Goal: Information Seeking & Learning: Learn about a topic

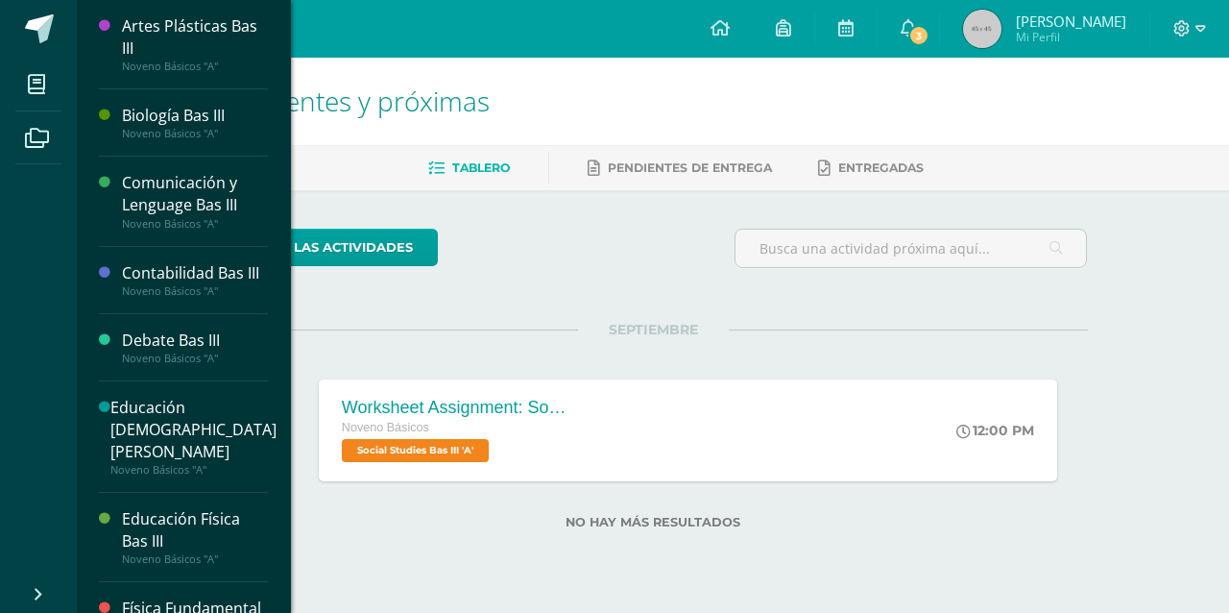
scroll to position [156, 0]
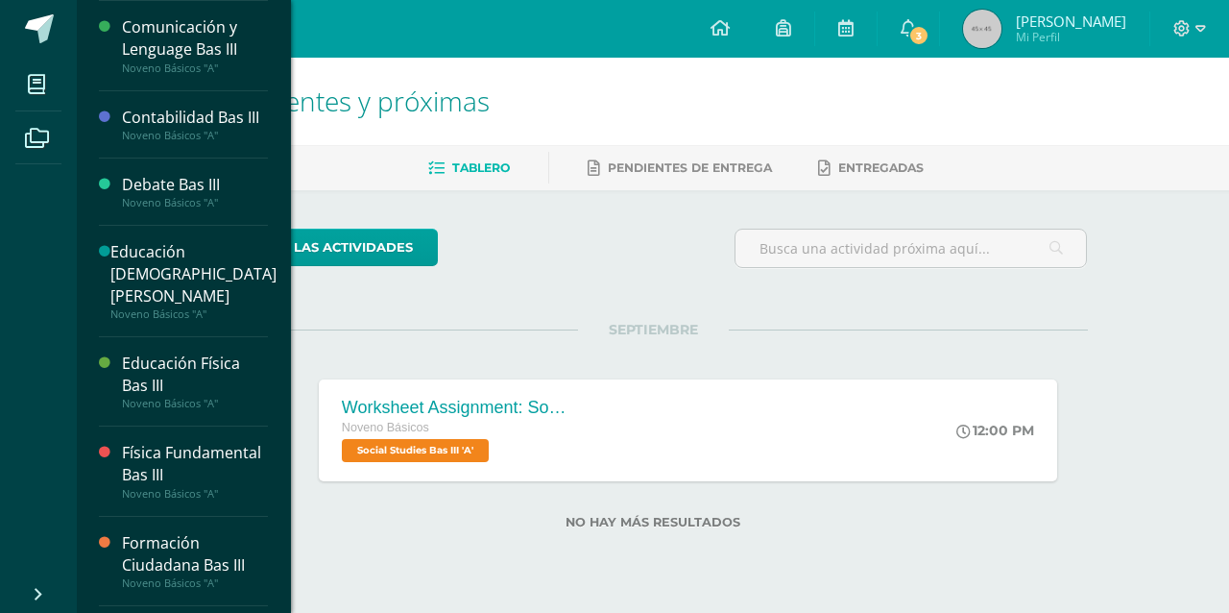
click at [189, 561] on div "Formación Ciudadana Bas III" at bounding box center [195, 554] width 146 height 44
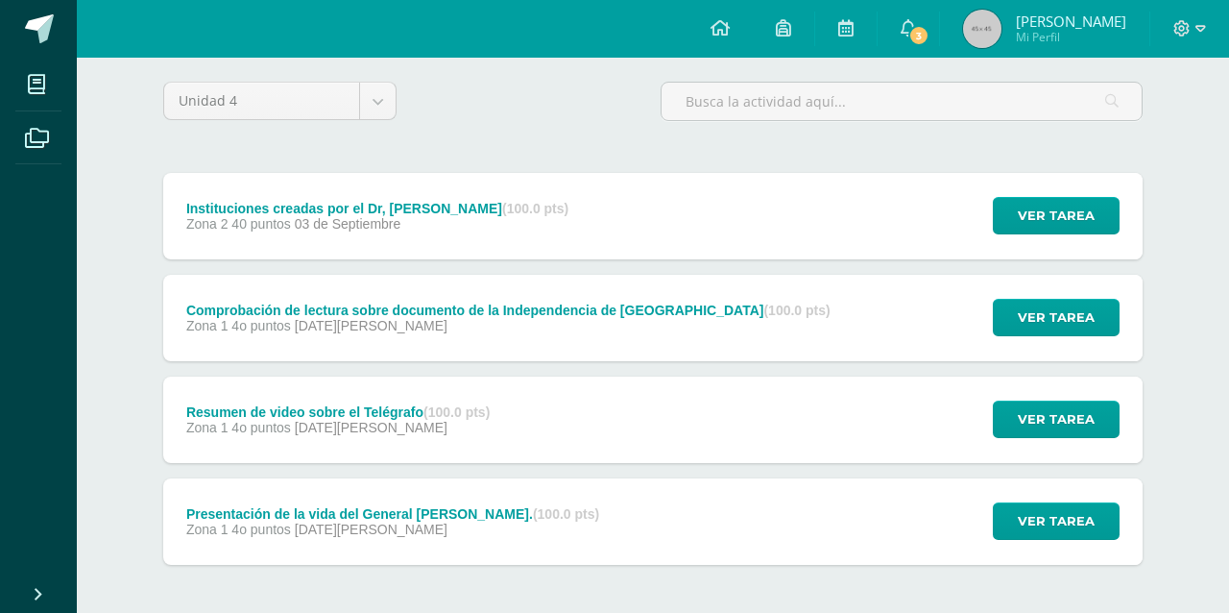
scroll to position [227, 0]
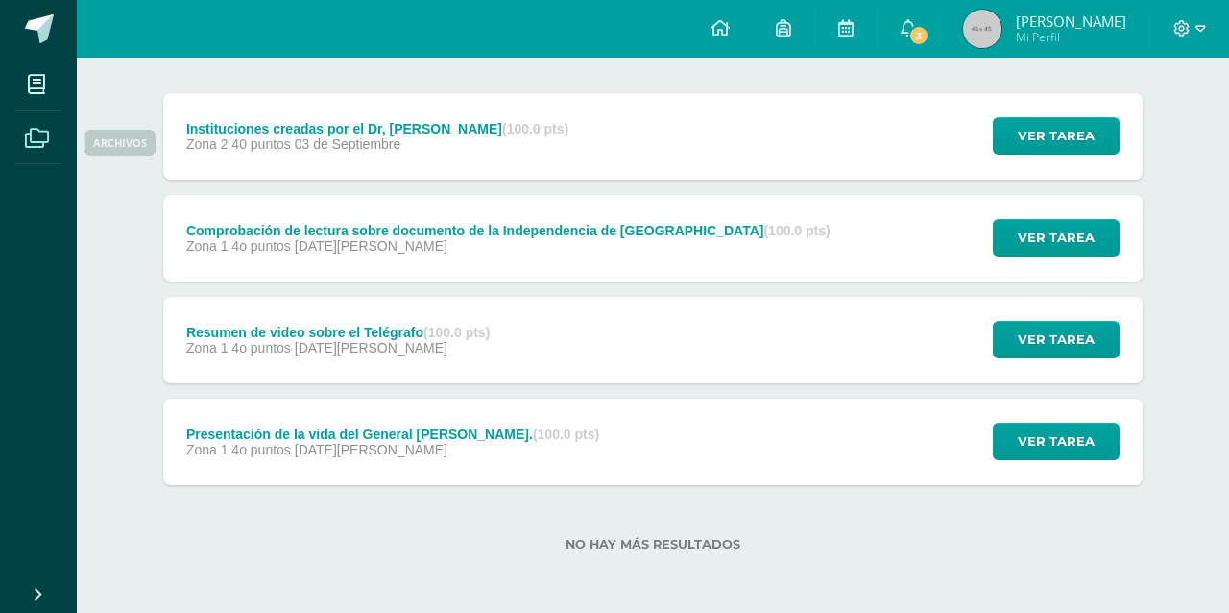
click at [27, 158] on span at bounding box center [36, 136] width 43 height 43
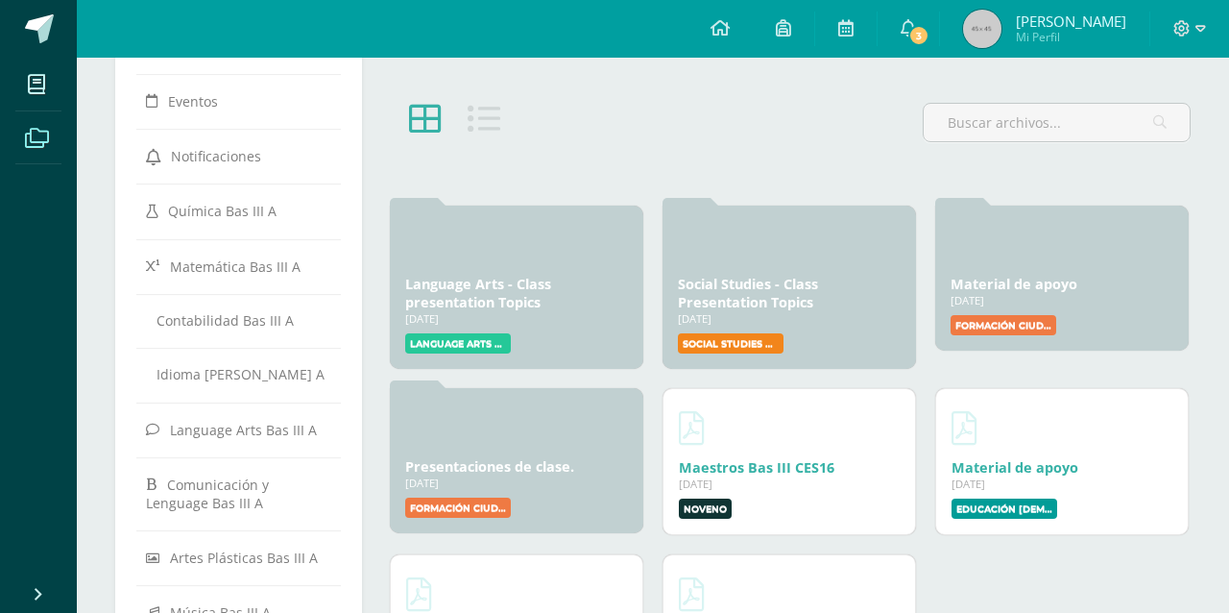
scroll to position [194, 0]
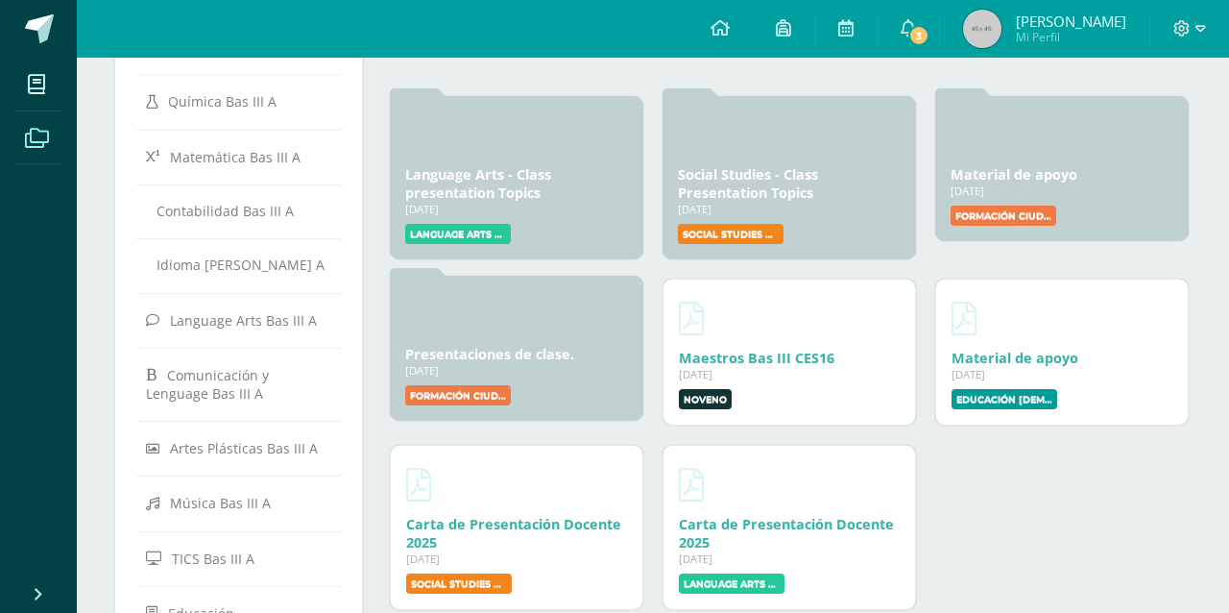
click at [550, 376] on div "[DATE]" at bounding box center [516, 370] width 223 height 14
click at [550, 359] on link "Presentaciones de clase." at bounding box center [489, 354] width 169 height 18
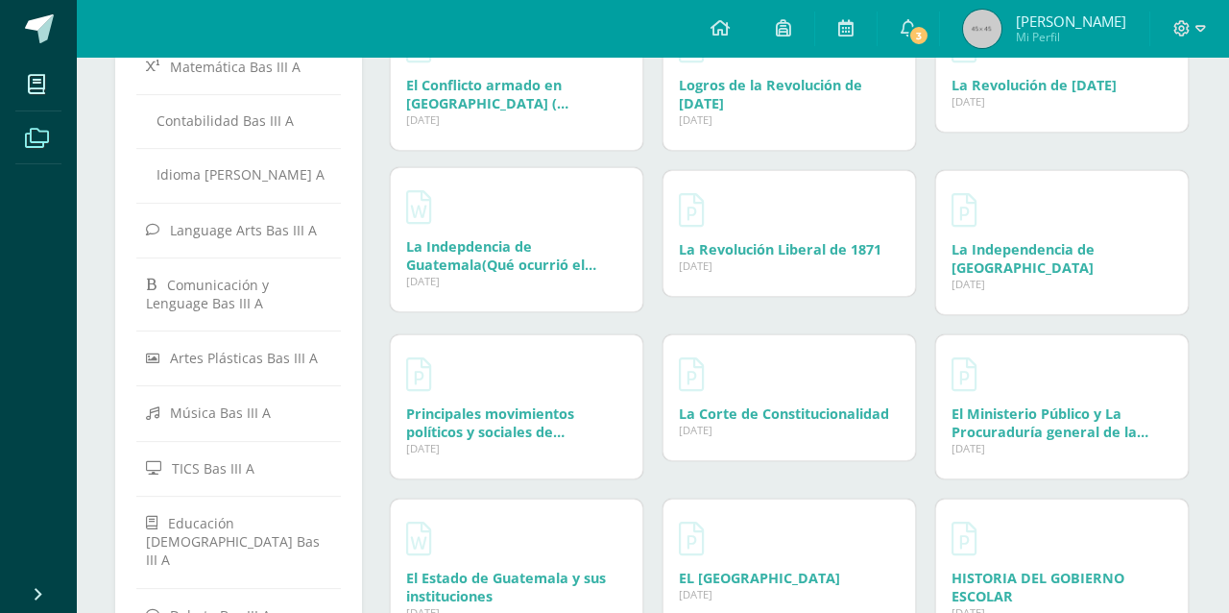
scroll to position [291, 0]
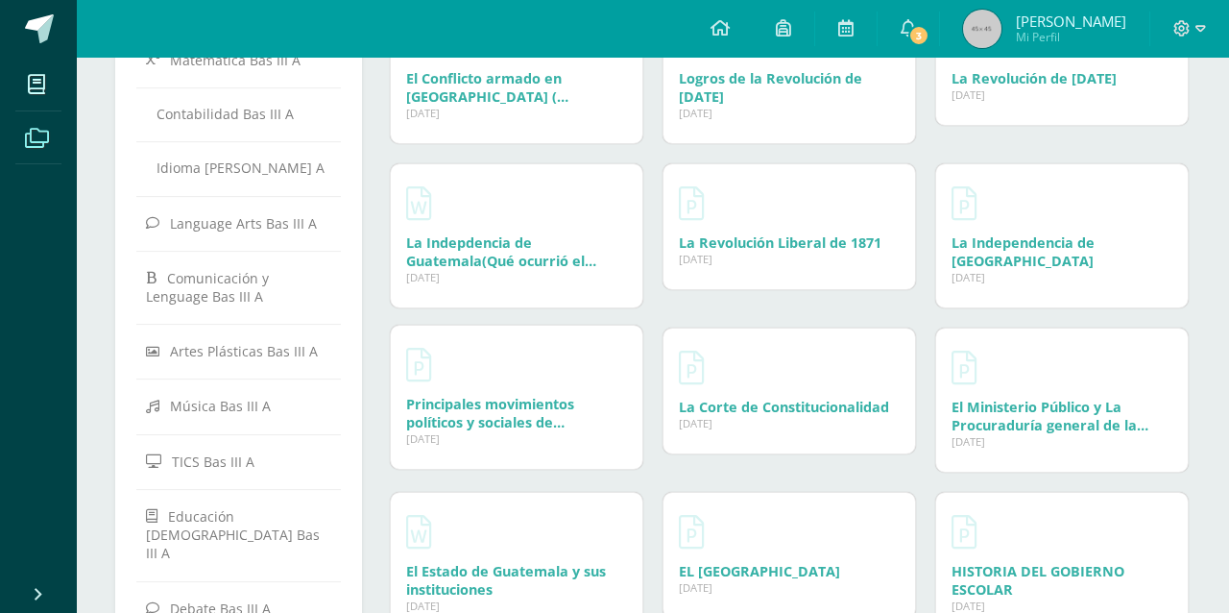
click at [596, 400] on div "Principales movimientos políticos y sociales de Guatemala 22 Jul, 2025" at bounding box center [516, 413] width 221 height 36
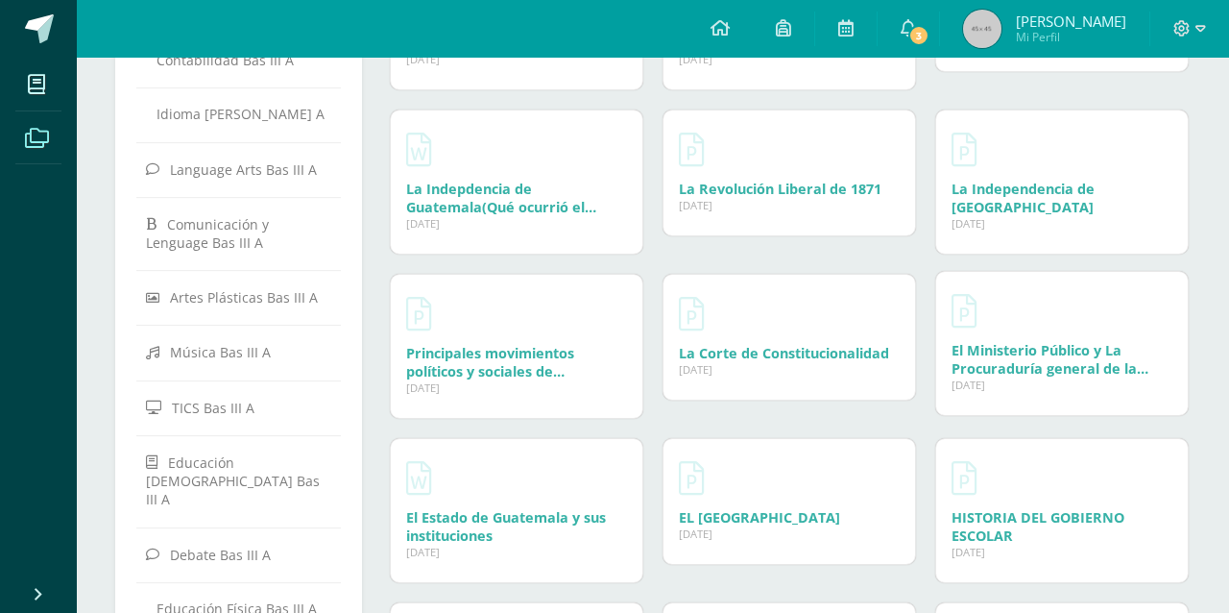
scroll to position [390, 0]
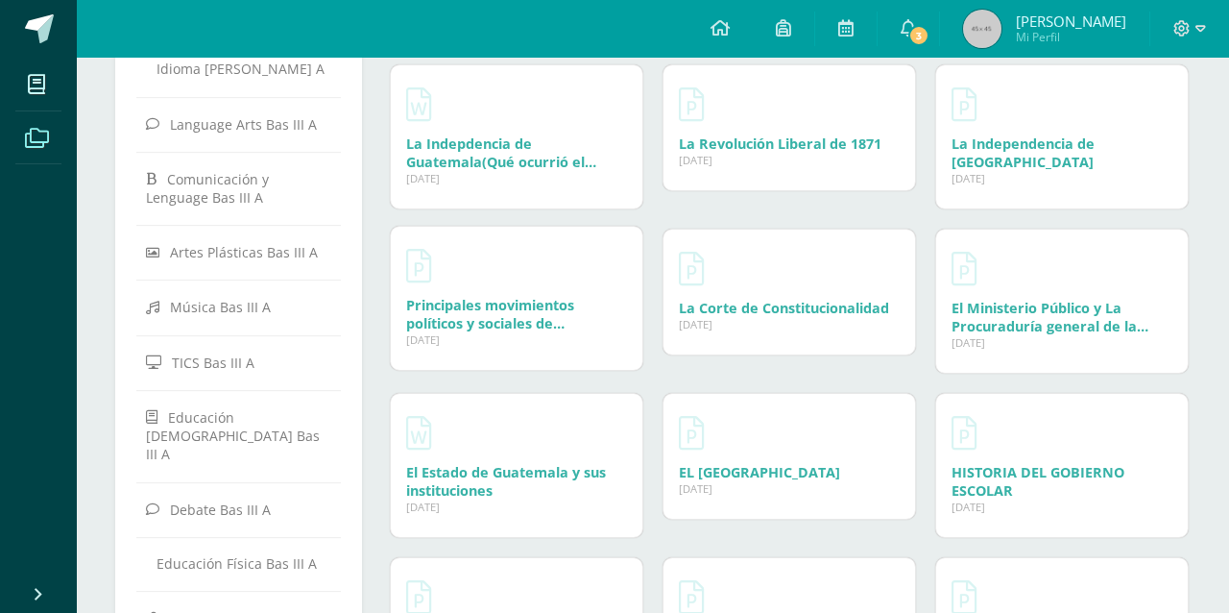
click at [564, 315] on link "Principales movimientos políticos y sociales de Guatemala" at bounding box center [490, 323] width 168 height 55
click at [1037, 141] on link "La Independencia de Guatemala" at bounding box center [1023, 150] width 143 height 36
click at [774, 151] on div "22 Jul, 2025" at bounding box center [789, 157] width 221 height 14
click at [771, 135] on link "La Revolución Liberal de 1871" at bounding box center [780, 141] width 203 height 18
click at [518, 160] on link "La Indepdencia de Guatemala(Qué ocurrió el 15 de septiembre)" at bounding box center [501, 159] width 190 height 55
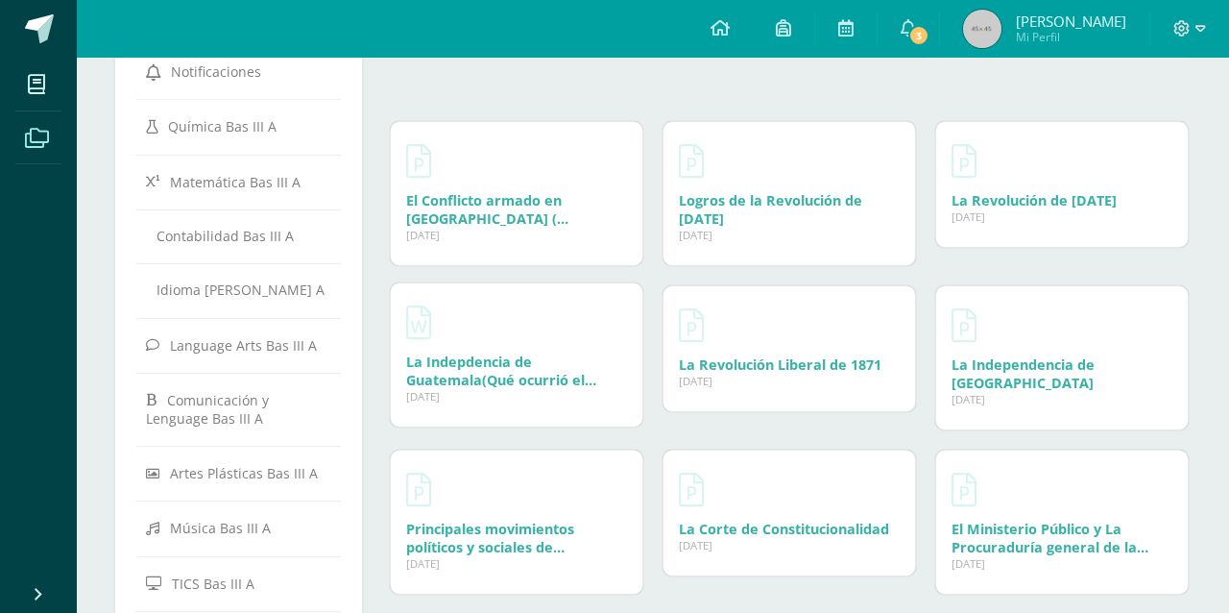
scroll to position [113, 0]
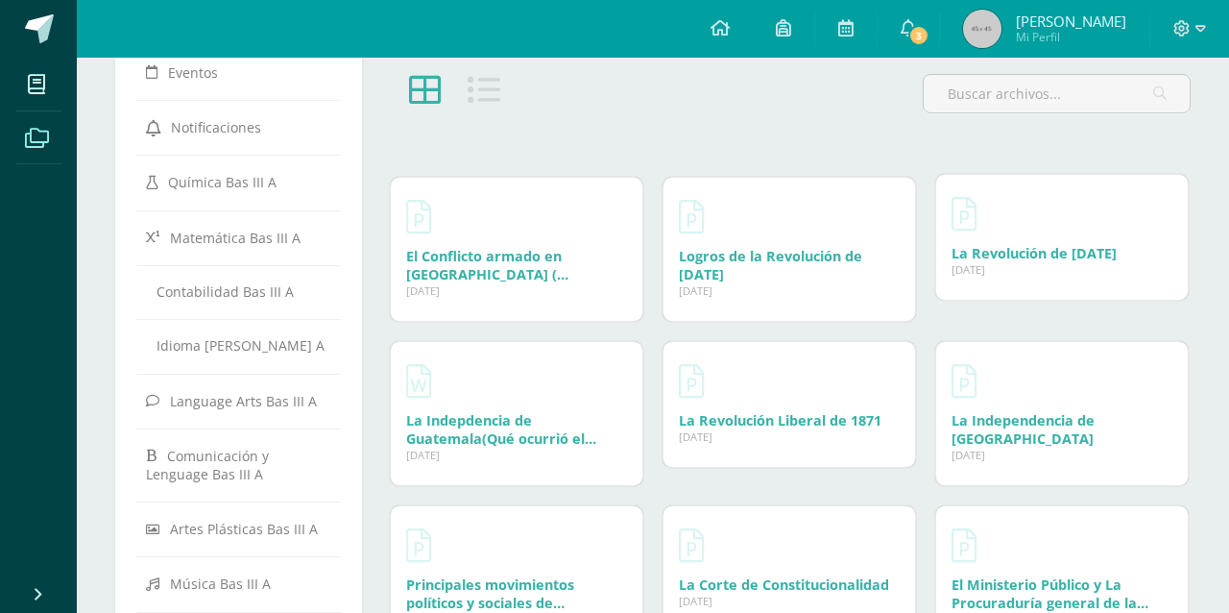
click at [1021, 254] on link "La Revolución de octubre de 1944" at bounding box center [1034, 253] width 165 height 18
click at [764, 263] on link "Logros de la Revolución de octubre de 1944" at bounding box center [770, 262] width 183 height 36
click at [916, 30] on icon at bounding box center [908, 27] width 15 height 17
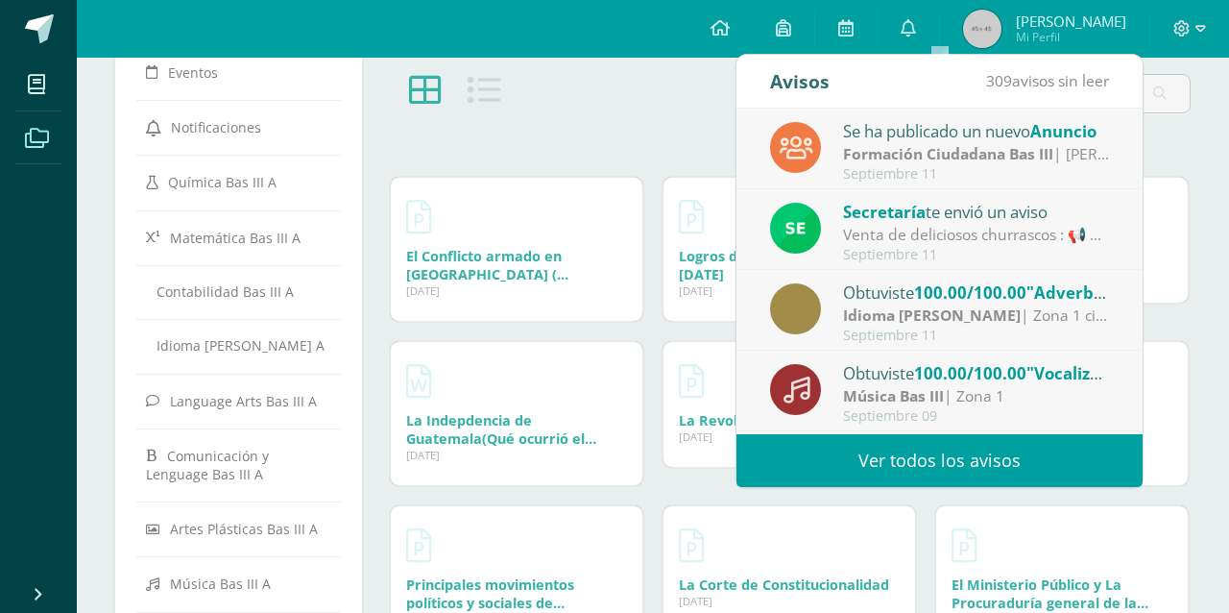
click at [1015, 321] on div "Idioma Maya Bas III | Zona 1 ciclo 4" at bounding box center [976, 315] width 267 height 22
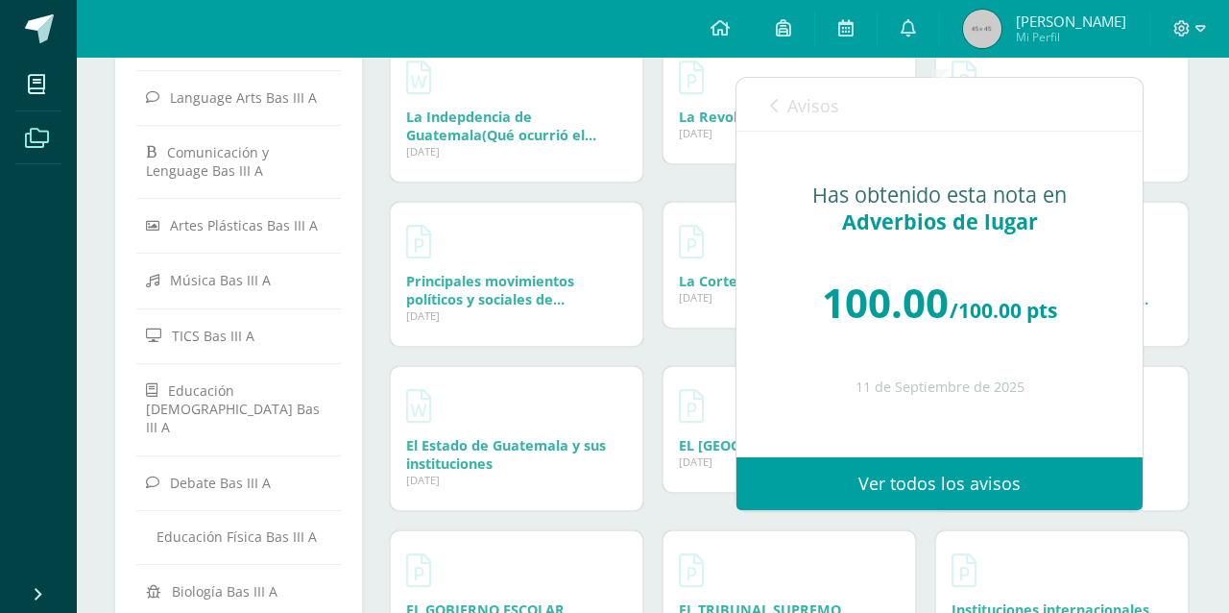
scroll to position [413, 0]
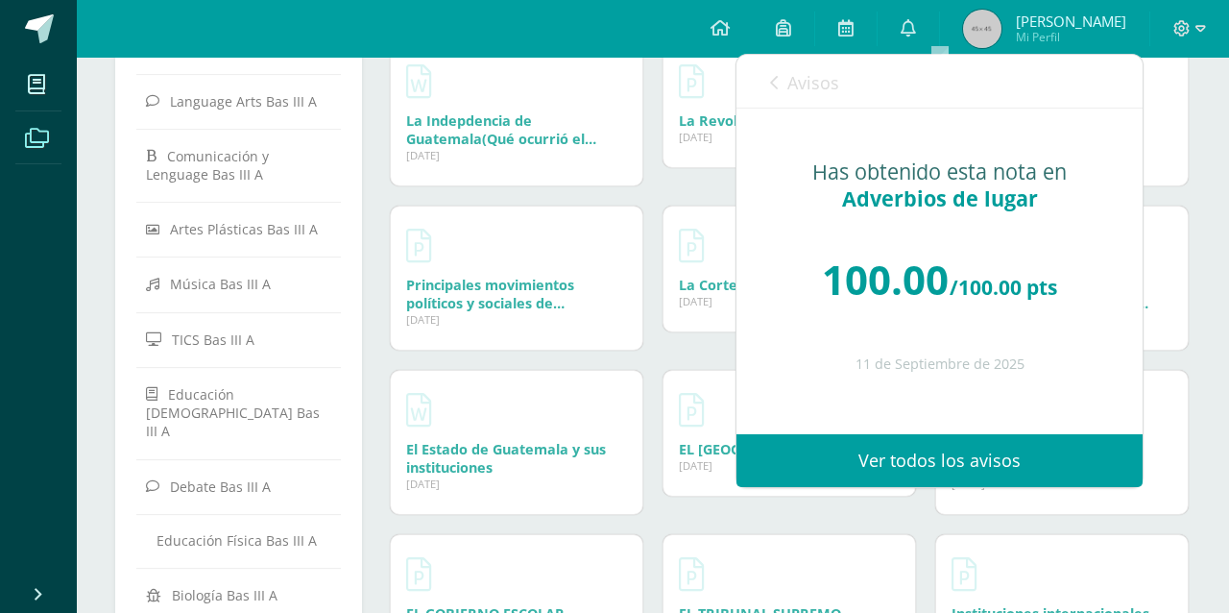
click at [792, 96] on link "Avisos" at bounding box center [804, 82] width 69 height 55
